Goal: Transaction & Acquisition: Purchase product/service

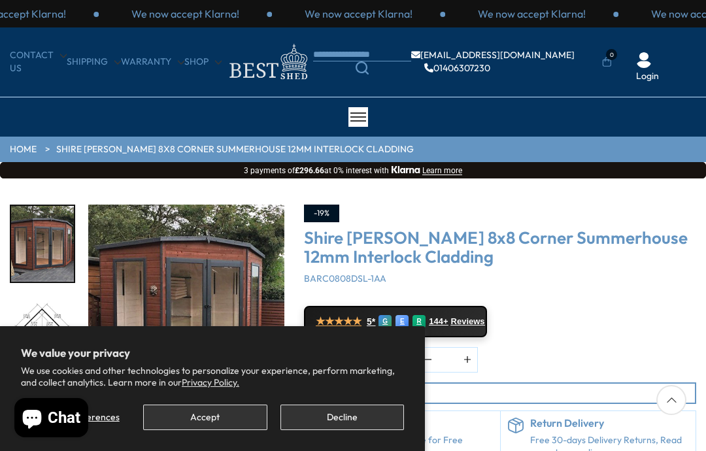
click at [358, 414] on button "Decline" at bounding box center [342, 416] width 124 height 25
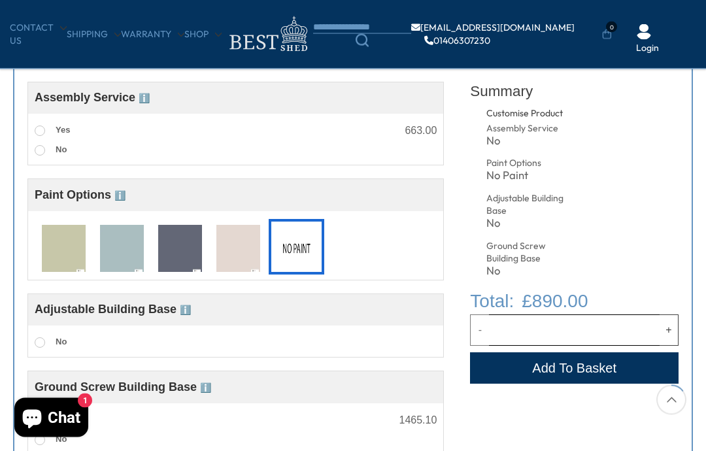
scroll to position [473, 0]
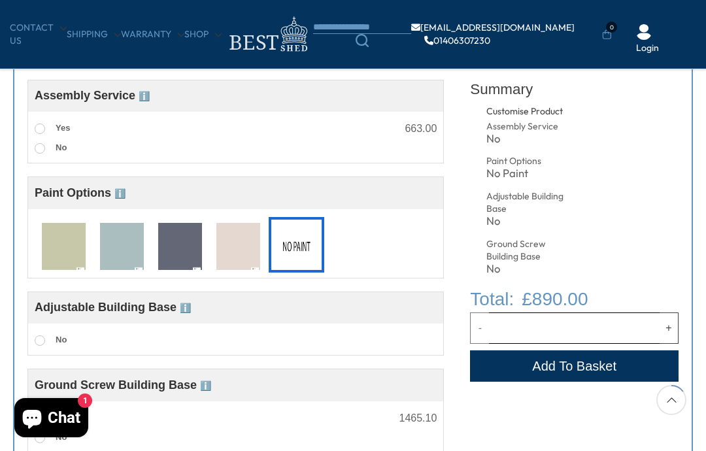
click at [49, 348] on label "No" at bounding box center [51, 340] width 32 height 17
click at [59, 348] on label "No" at bounding box center [51, 340] width 32 height 17
click at [187, 311] on span "ℹ️" at bounding box center [185, 308] width 11 height 10
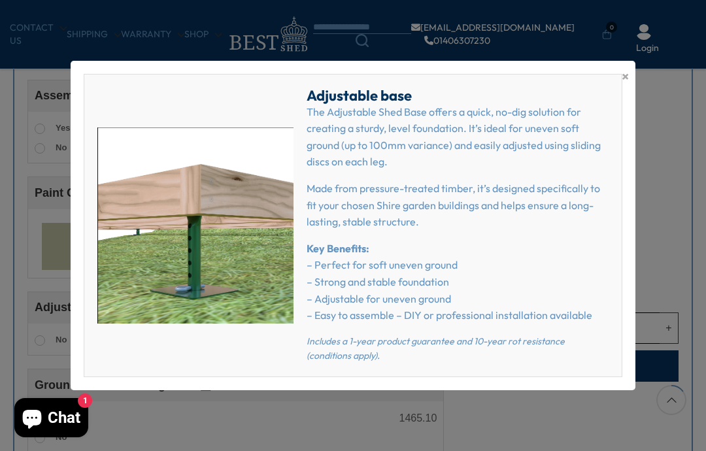
click at [627, 86] on span "×" at bounding box center [624, 76] width 7 height 18
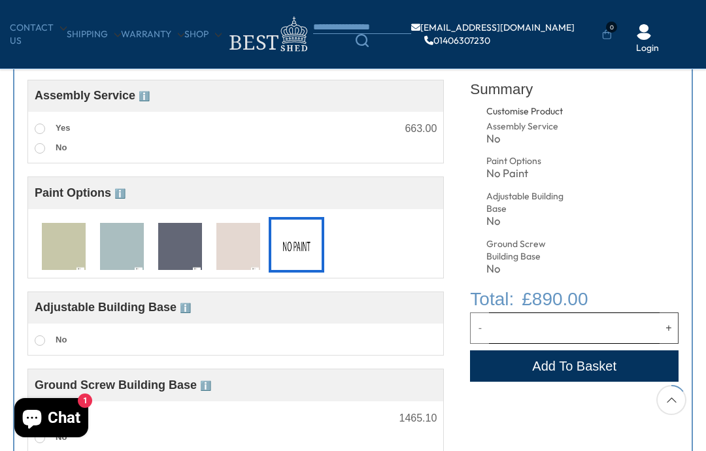
click at [130, 386] on span "Ground Screw Building Base ℹ️" at bounding box center [123, 384] width 176 height 13
click at [161, 391] on span "Ground Screw Building Base ℹ️" at bounding box center [123, 384] width 176 height 13
click at [45, 421] on label "Yes" at bounding box center [52, 418] width 35 height 17
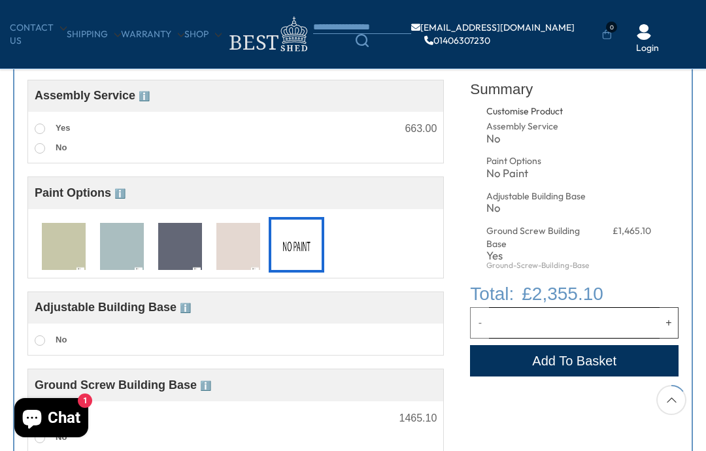
click at [139, 389] on span "Ground Screw Building Base ℹ️" at bounding box center [123, 384] width 176 height 13
click at [267, 394] on div "Ground Screw Building Base ℹ️" at bounding box center [236, 385] width 402 height 18
click at [204, 387] on span "ℹ️" at bounding box center [205, 385] width 11 height 10
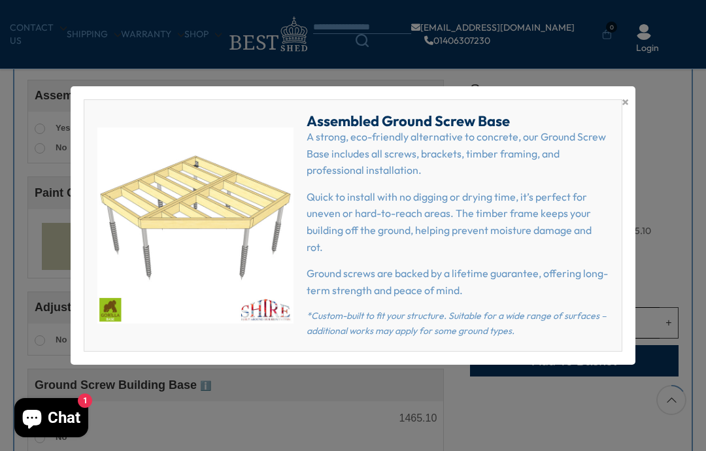
click at [627, 111] on span "×" at bounding box center [624, 102] width 7 height 18
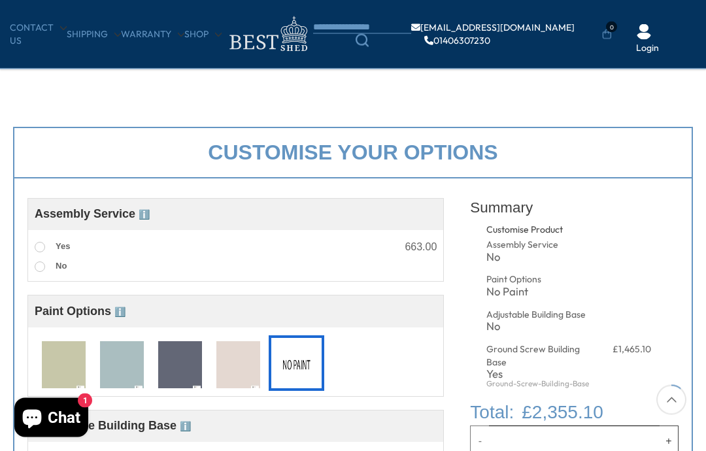
scroll to position [355, 0]
click at [46, 247] on label "Yes" at bounding box center [52, 246] width 35 height 17
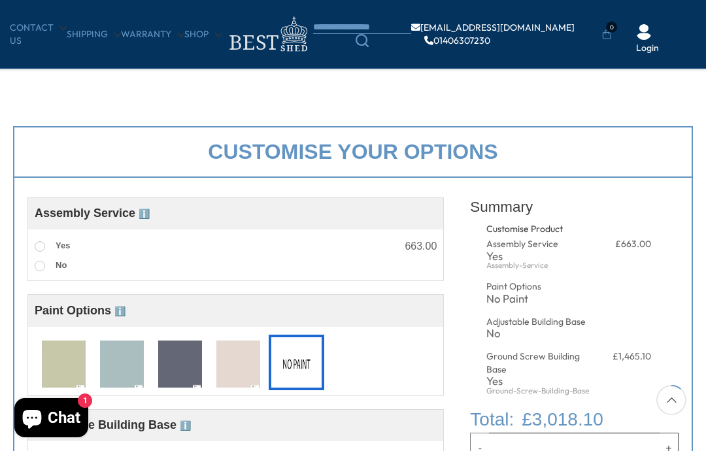
click at [122, 363] on img at bounding box center [122, 364] width 44 height 48
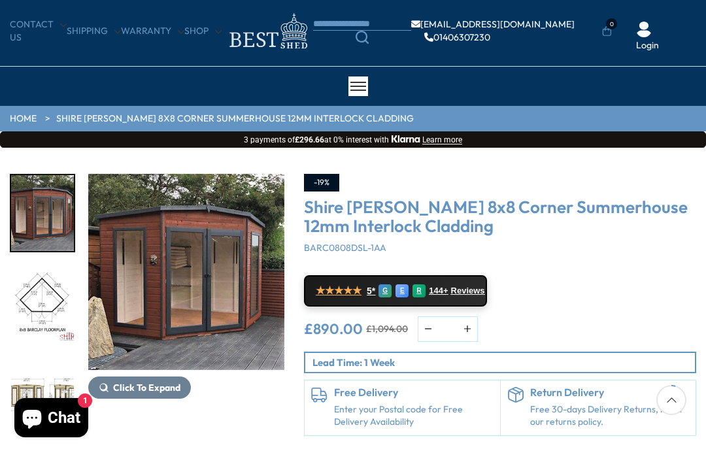
scroll to position [0, 0]
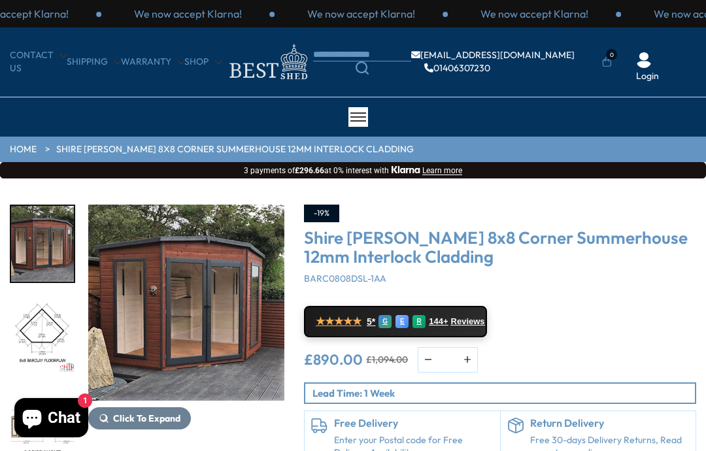
click at [470, 324] on link "★★★★★ 5* G E R 144+ Reviews" at bounding box center [395, 321] width 183 height 31
